Goal: Transaction & Acquisition: Purchase product/service

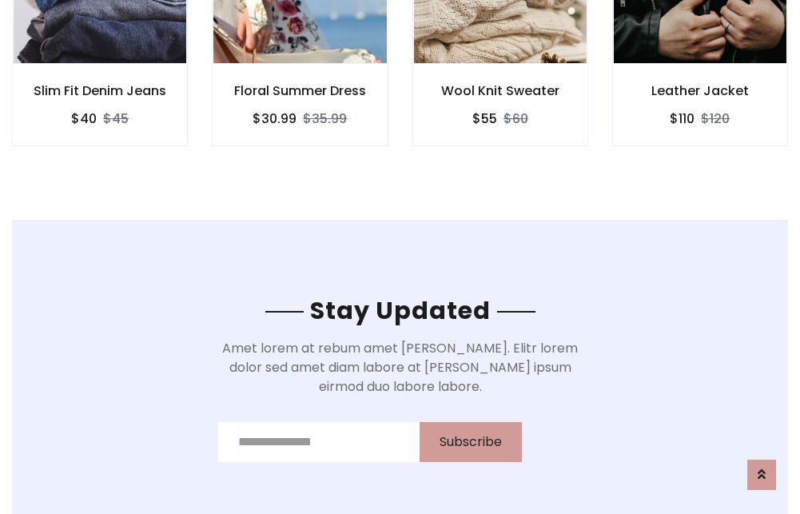
scroll to position [2406, 0]
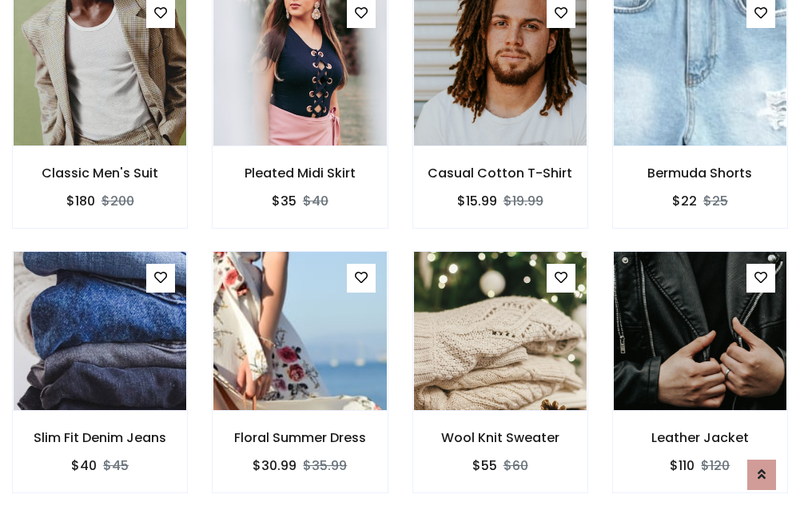
click at [400, 256] on div "Wool Knit Sweater $55 $60" at bounding box center [500, 383] width 200 height 264
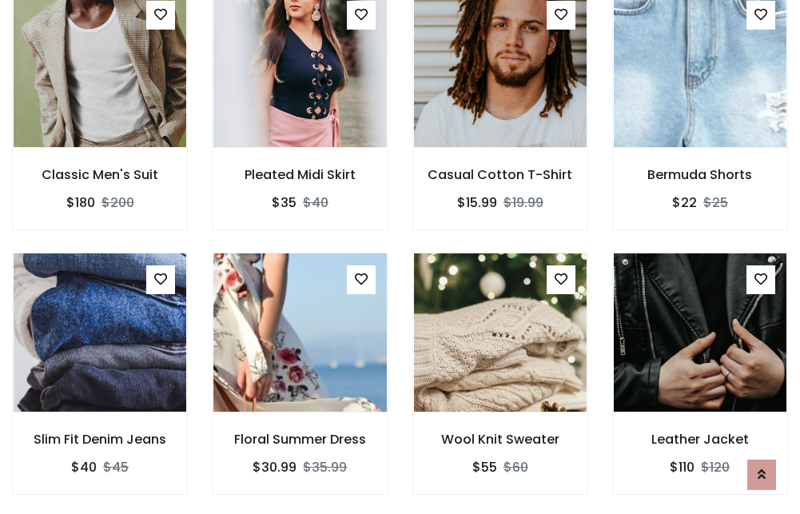
click at [400, 256] on div "Wool Knit Sweater $55 $60" at bounding box center [500, 384] width 200 height 264
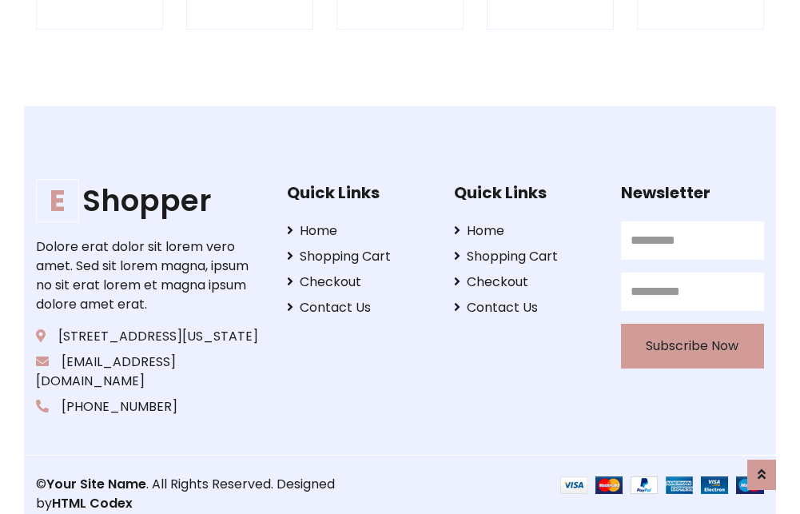
scroll to position [3041, 0]
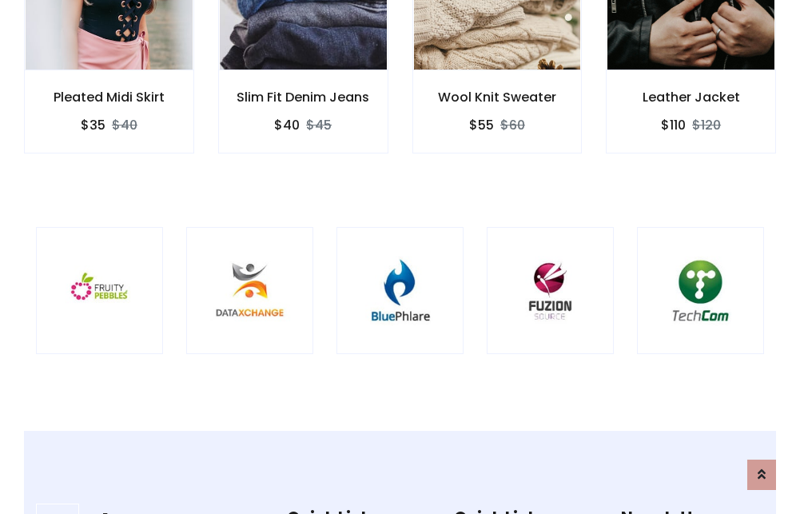
click at [399, 256] on img at bounding box center [399, 290] width 87 height 87
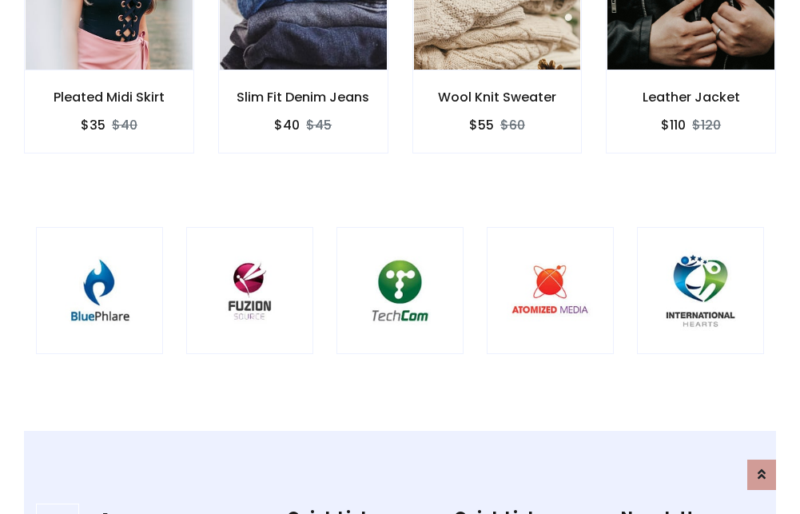
click at [399, 256] on img at bounding box center [399, 290] width 87 height 87
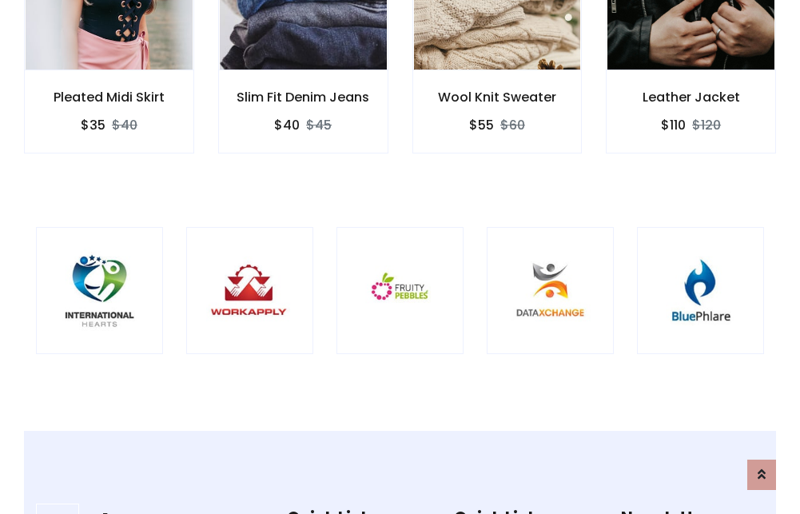
scroll to position [0, 0]
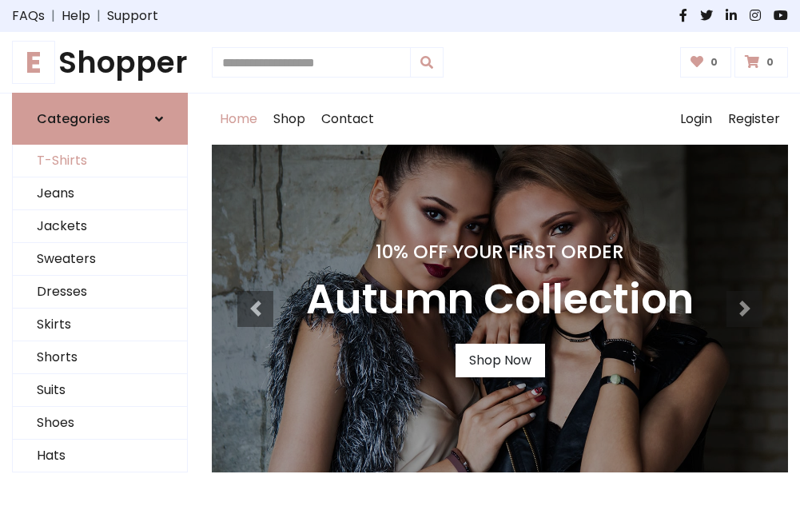
click at [100, 161] on link "T-Shirts" at bounding box center [100, 161] width 174 height 33
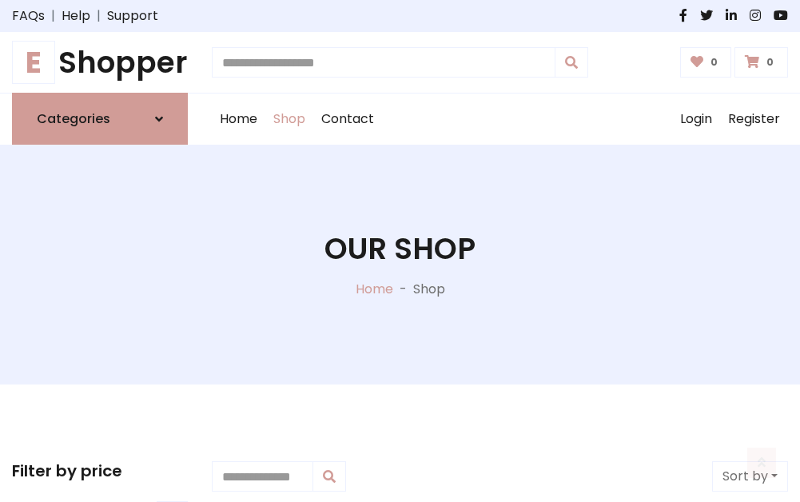
scroll to position [641, 0]
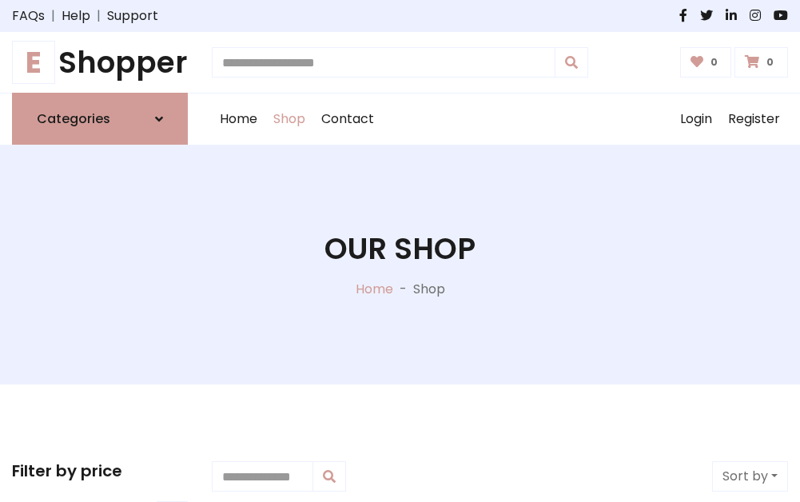
click at [100, 62] on h1 "E Shopper" at bounding box center [100, 62] width 176 height 35
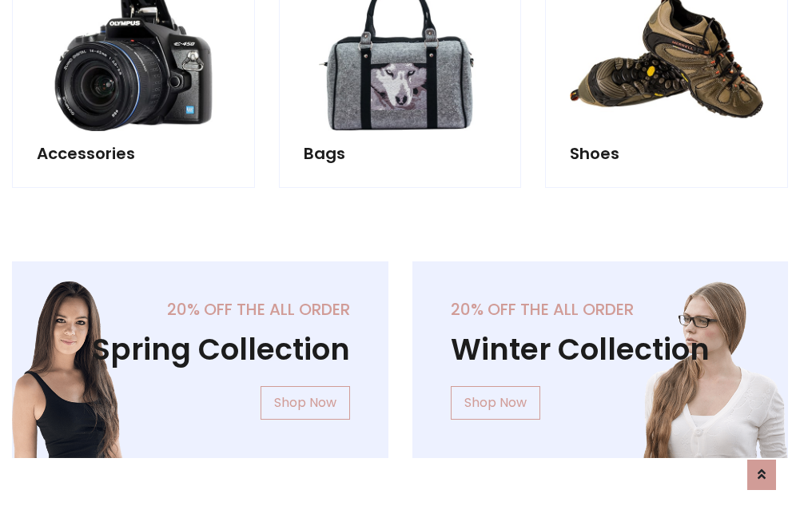
scroll to position [1552, 0]
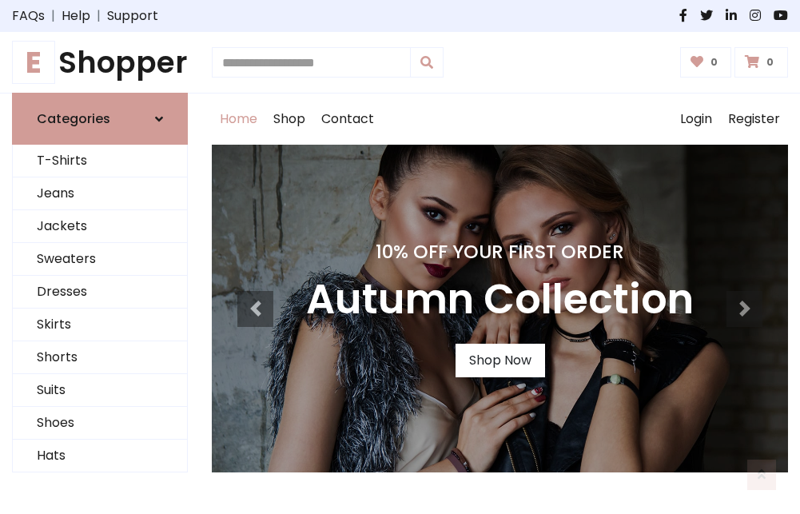
scroll to position [524, 0]
